Goal: Task Accomplishment & Management: Complete application form

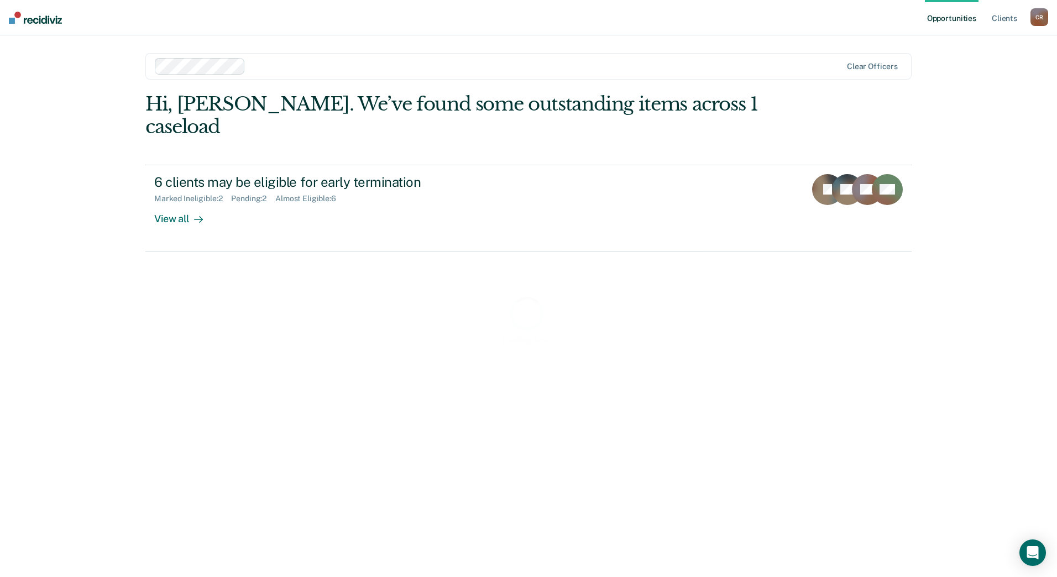
click at [269, 190] on div "Loading data..." at bounding box center [528, 319] width 766 height 453
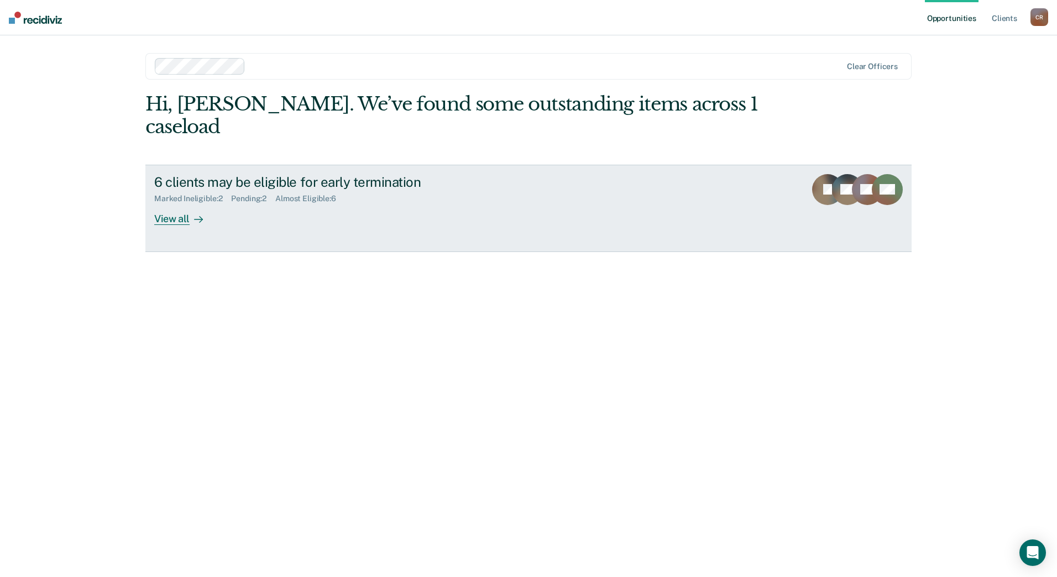
click at [171, 203] on link "6 clients may be eligible for early termination Marked Ineligible : 2 Pending :…" at bounding box center [528, 208] width 766 height 87
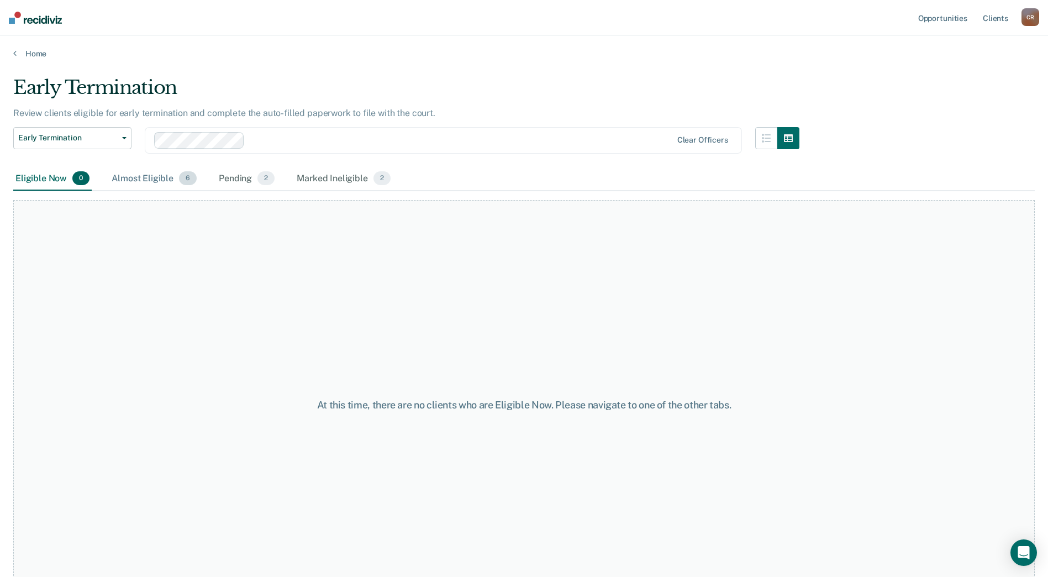
click at [171, 175] on div "Almost Eligible 6" at bounding box center [154, 179] width 90 height 24
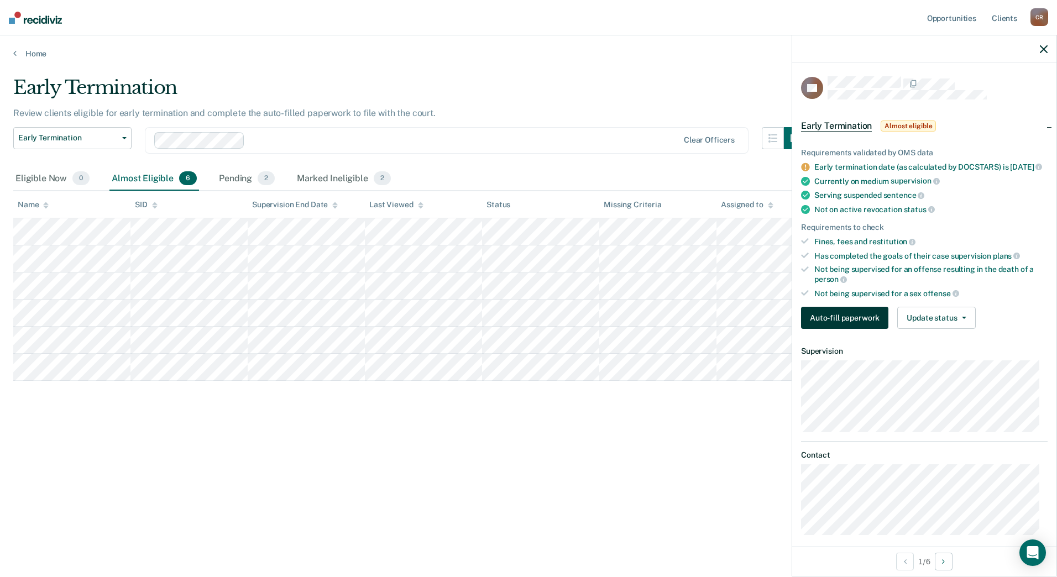
click at [821, 329] on button "Auto-fill paperwork" at bounding box center [844, 318] width 87 height 22
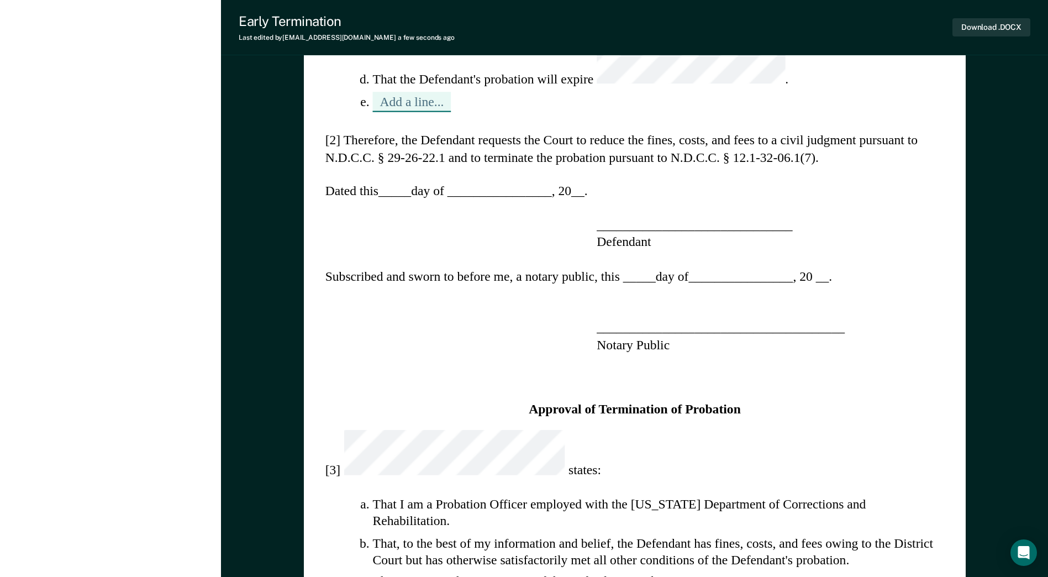
scroll to position [718, 0]
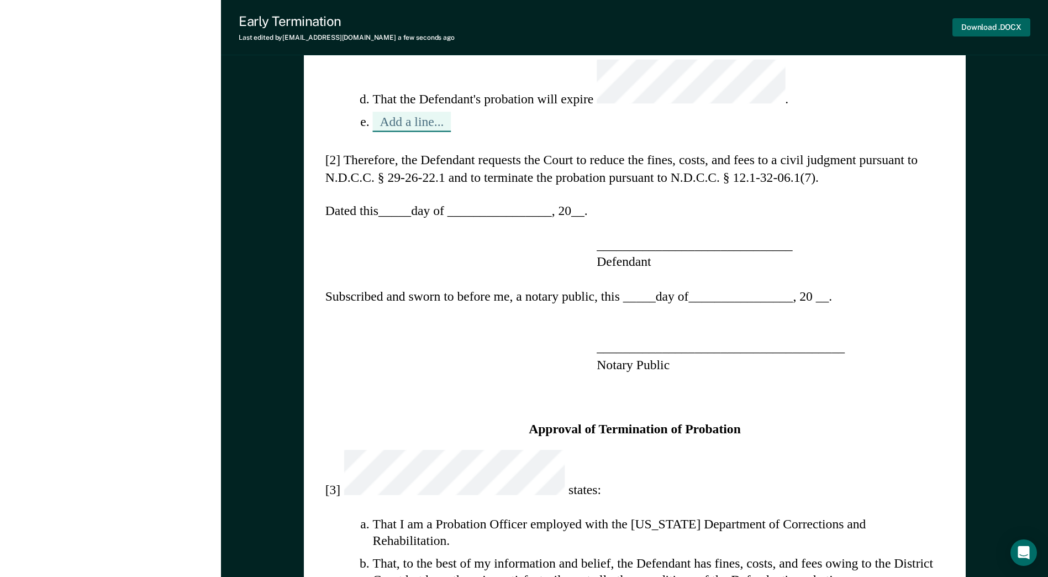
click at [976, 28] on button "Download .DOCX" at bounding box center [992, 27] width 78 height 18
type textarea "x"
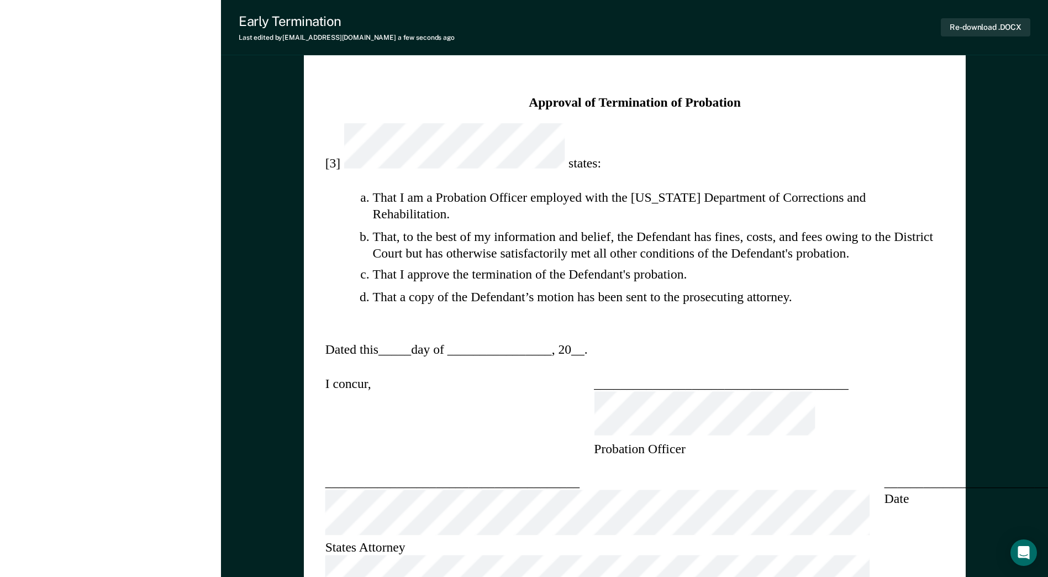
scroll to position [1050, 0]
